Goal: Find specific page/section: Find specific page/section

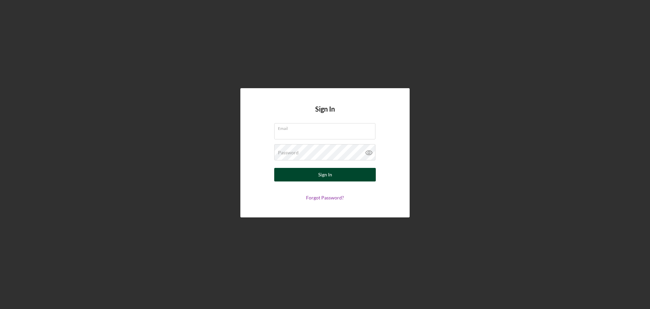
type input "[PERSON_NAME][EMAIL_ADDRESS][PERSON_NAME][DOMAIN_NAME]"
click at [343, 180] on button "Sign In" at bounding box center [325, 175] width 102 height 14
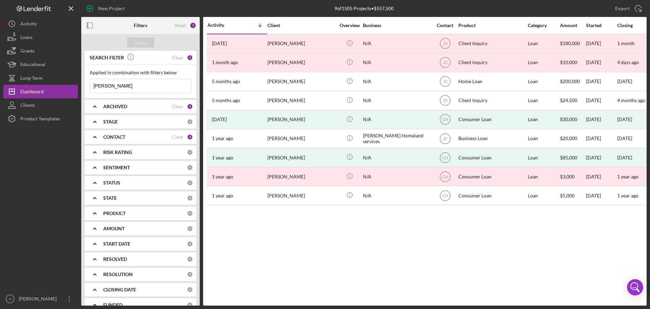
click at [143, 87] on input "[PERSON_NAME]" at bounding box center [140, 86] width 101 height 14
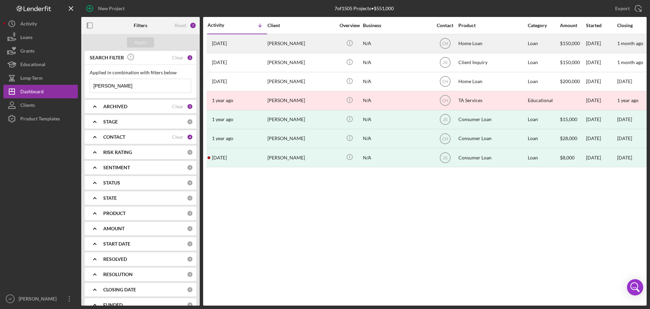
type input "[PERSON_NAME]"
click at [282, 47] on div "[PERSON_NAME]" at bounding box center [302, 44] width 68 height 18
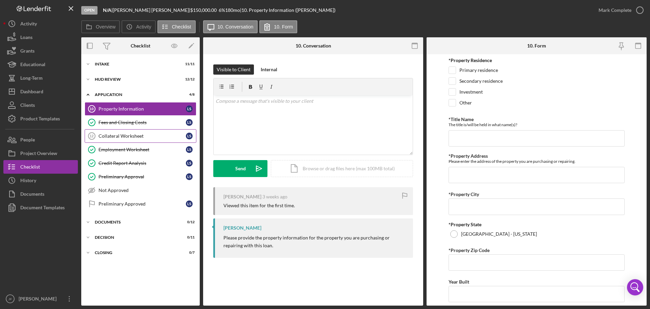
click at [143, 137] on div "Collateral Worksheet" at bounding box center [142, 135] width 87 height 5
